Goal: Find specific page/section: Find specific page/section

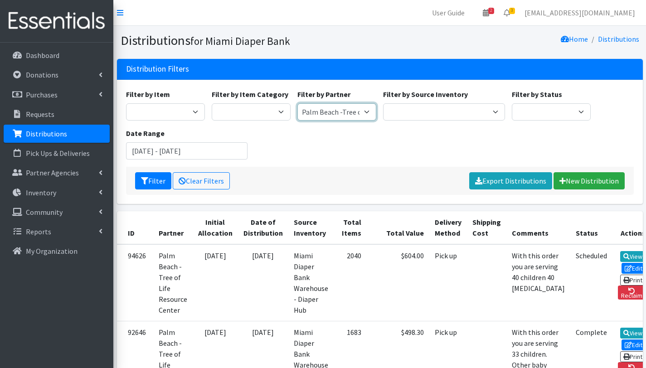
click at [347, 109] on select "A Safe Haven for Newborns Belafonte TACOLCY Center Boys Town South Florida Brid…" at bounding box center [337, 111] width 79 height 17
select select "2774"
click at [298, 103] on select "A Safe Haven for Newborns Belafonte TACOLCY Center Boys Town South Florida Brid…" at bounding box center [337, 111] width 79 height 17
click at [154, 177] on button "Filter" at bounding box center [153, 180] width 36 height 17
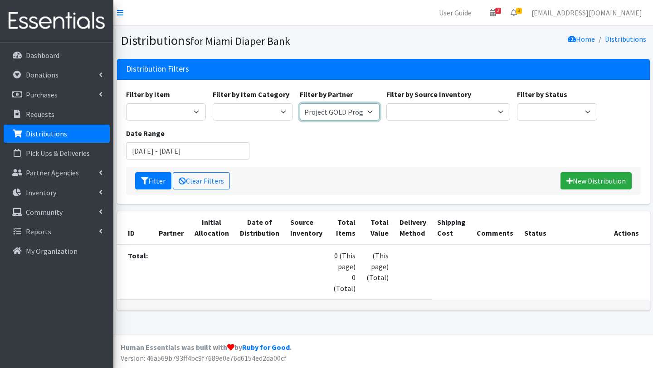
click at [369, 110] on select "A Safe Haven for [GEOGRAPHIC_DATA] Belafonte TACOLCY Center [GEOGRAPHIC_DATA] […" at bounding box center [340, 111] width 80 height 17
select select "2775"
click at [300, 103] on select "A Safe Haven for Newborns Belafonte TACOLCY Center Boys Town South Florida Brid…" at bounding box center [340, 111] width 80 height 17
click at [159, 182] on button "Filter" at bounding box center [153, 180] width 36 height 17
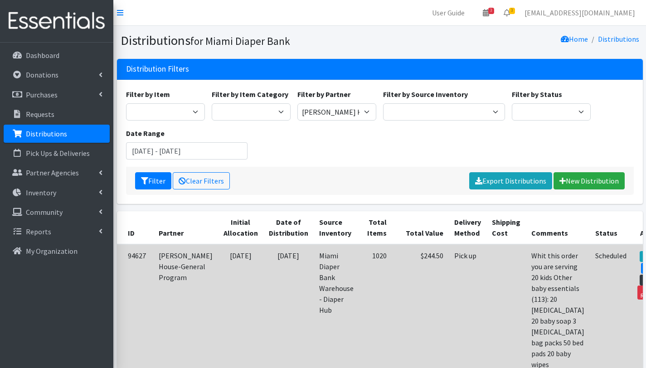
click at [640, 275] on link "Print" at bounding box center [653, 280] width 26 height 11
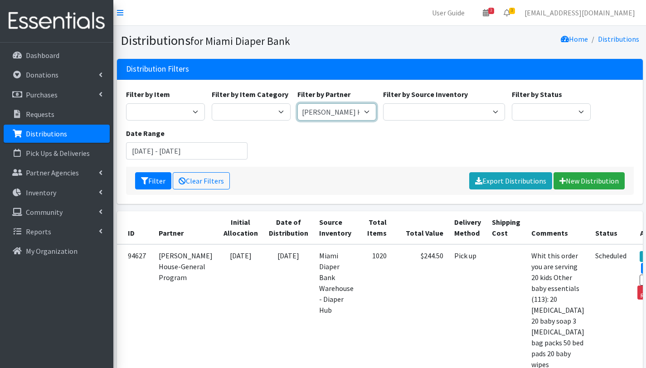
click at [338, 116] on select "A Safe Haven for [GEOGRAPHIC_DATA] Belafonte TACOLCY Center [GEOGRAPHIC_DATA] […" at bounding box center [337, 111] width 79 height 17
select select "7048"
click at [298, 103] on select "A Safe Haven for Newborns Belafonte TACOLCY Center Boys Town South Florida Brid…" at bounding box center [337, 111] width 79 height 17
click at [151, 181] on button "Filter" at bounding box center [153, 180] width 36 height 17
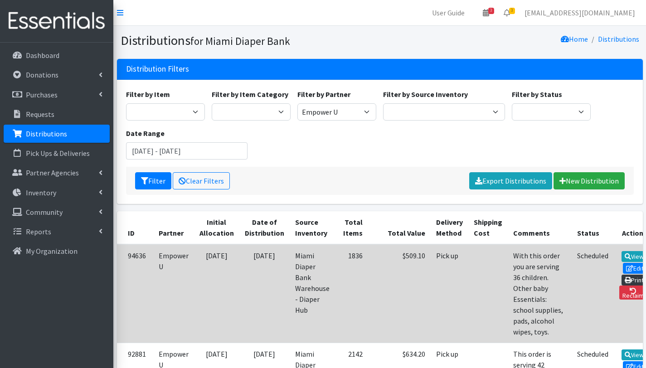
click at [626, 275] on link "Print" at bounding box center [635, 280] width 26 height 11
